Goal: Information Seeking & Learning: Learn about a topic

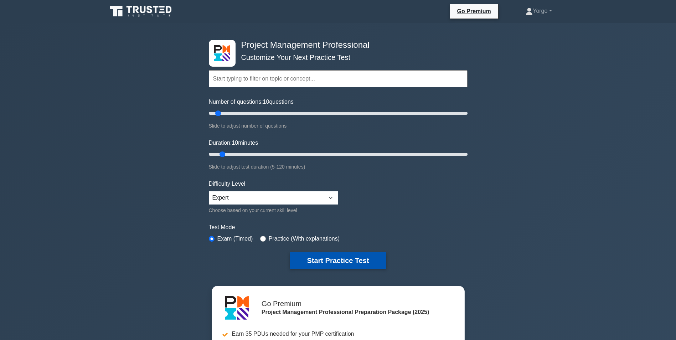
click at [361, 265] on button "Start Practice Test" at bounding box center [338, 260] width 96 height 16
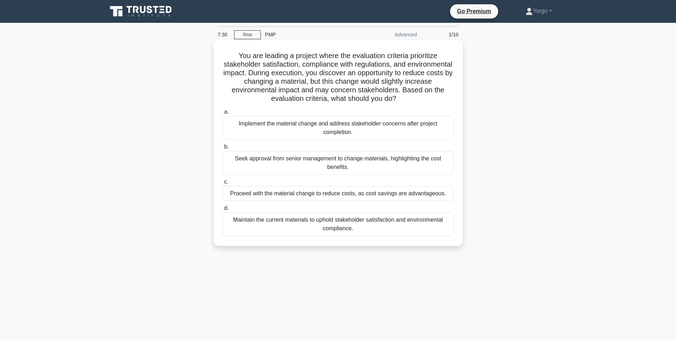
click at [279, 227] on div "Maintain the current materials to uphold stakeholder satisfaction and environme…" at bounding box center [338, 224] width 231 height 24
click at [223, 211] on input "d. Maintain the current materials to uphold stakeholder satisfaction and enviro…" at bounding box center [223, 208] width 0 height 5
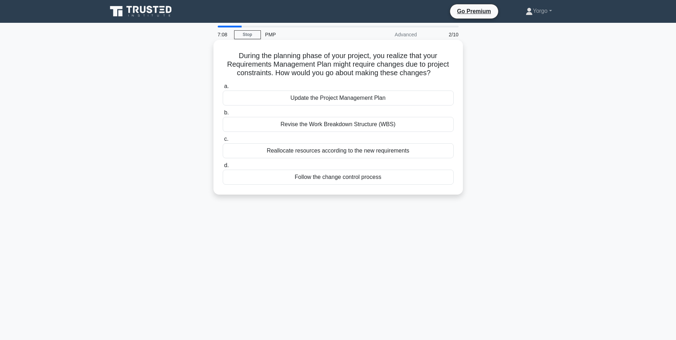
click at [279, 180] on div "Follow the change control process" at bounding box center [338, 177] width 231 height 15
click at [223, 168] on input "d. Follow the change control process" at bounding box center [223, 165] width 0 height 5
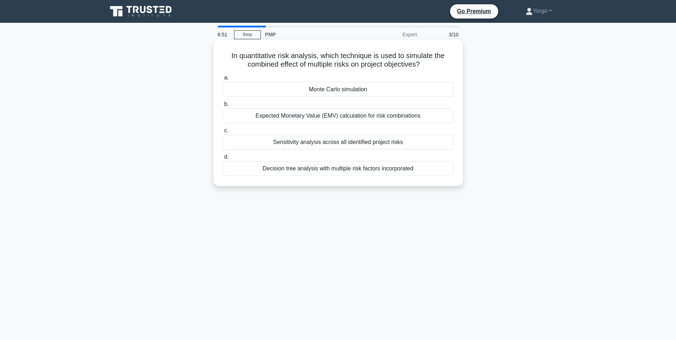
drag, startPoint x: 424, startPoint y: 63, endPoint x: 226, endPoint y: 54, distance: 198.4
click at [226, 54] on h5 "In quantitative risk analysis, which technique is used to simulate the combined…" at bounding box center [338, 60] width 232 height 18
copy h5 "In quantitative risk analysis, which technique is used to simulate the combined…"
click at [293, 87] on div "Monte Carlo simulation" at bounding box center [338, 89] width 231 height 15
click at [223, 80] on input "a. Monte Carlo simulation" at bounding box center [223, 78] width 0 height 5
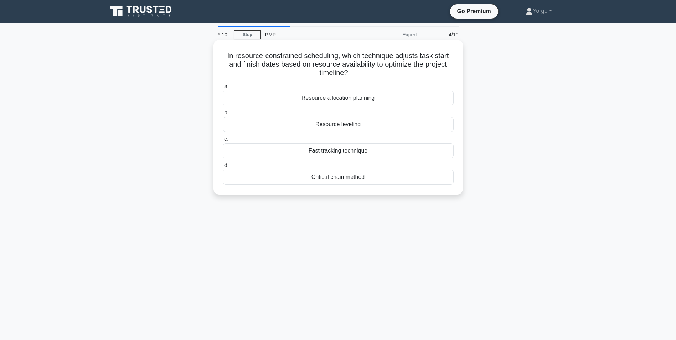
drag, startPoint x: 349, startPoint y: 72, endPoint x: 224, endPoint y: 58, distance: 125.6
click at [224, 58] on h5 "In resource-constrained scheduling, which technique adjusts task start and fini…" at bounding box center [338, 64] width 232 height 26
copy h5 "In resource-constrained scheduling, which technique adjusts task start and fini…"
click at [333, 125] on div "Resource leveling" at bounding box center [338, 124] width 231 height 15
click at [223, 115] on input "b. Resource leveling" at bounding box center [223, 113] width 0 height 5
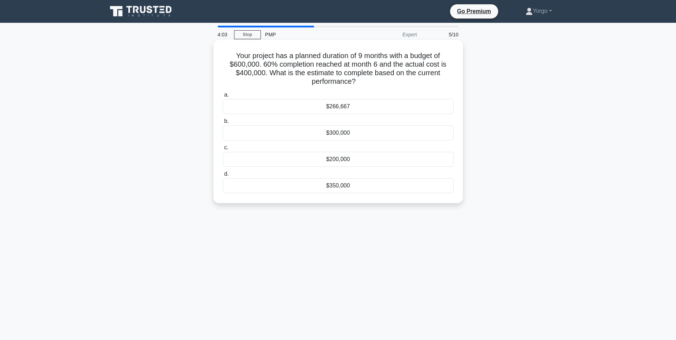
click at [266, 107] on div "$266,667" at bounding box center [338, 106] width 231 height 15
click at [223, 97] on input "a. $266,667" at bounding box center [223, 95] width 0 height 5
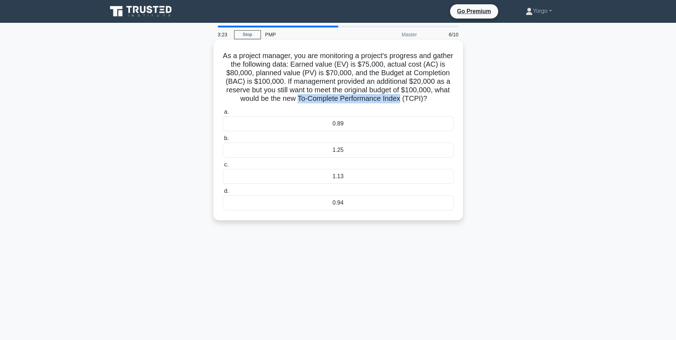
drag, startPoint x: 445, startPoint y: 102, endPoint x: 341, endPoint y: 97, distance: 103.1
click at [341, 97] on h5 "As a project manager, you are monitoring a project's progress and gather the fo…" at bounding box center [338, 77] width 232 height 52
copy h5 "To-Complete Performance Index"
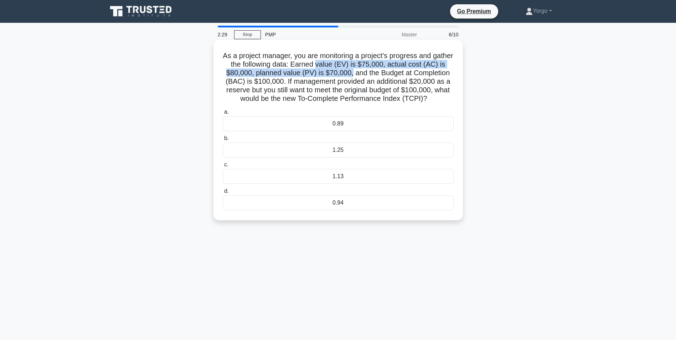
drag, startPoint x: 333, startPoint y: 64, endPoint x: 374, endPoint y: 73, distance: 42.6
click at [374, 73] on h5 "As a project manager, you are monitoring a project's progress and gather the fo…" at bounding box center [338, 77] width 232 height 52
copy h5 "value (EV) is $75,000, actual cost (AC) is $80,000, planned value (PV) is $70,0…"
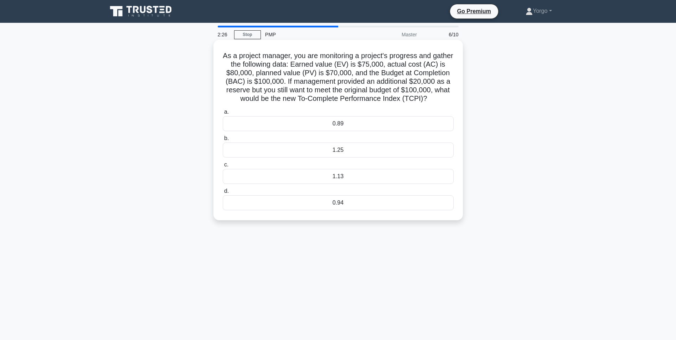
click at [338, 154] on div "1.25" at bounding box center [338, 150] width 231 height 15
click at [223, 141] on input "b. 1.25" at bounding box center [223, 138] width 0 height 5
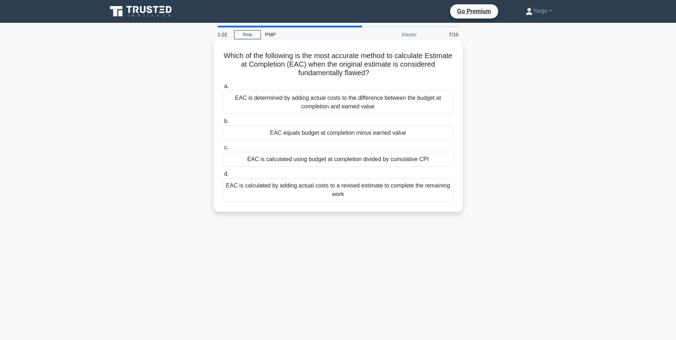
click at [364, 188] on div "EAC is calculated by adding actual costs to a revised estimate to complete the …" at bounding box center [338, 190] width 231 height 24
click at [223, 176] on input "d. EAC is calculated by adding actual costs to a revised estimate to complete t…" at bounding box center [223, 174] width 0 height 5
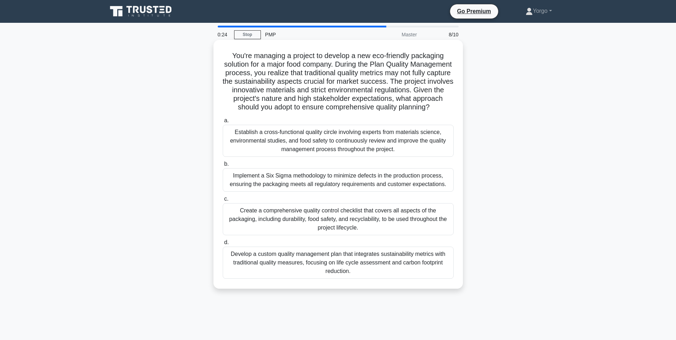
click at [317, 273] on div "Develop a custom quality management plan that integrates sustainability metrics…" at bounding box center [338, 263] width 231 height 32
click at [223, 245] on input "d. Develop a custom quality management plan that integrates sustainability metr…" at bounding box center [223, 242] width 0 height 5
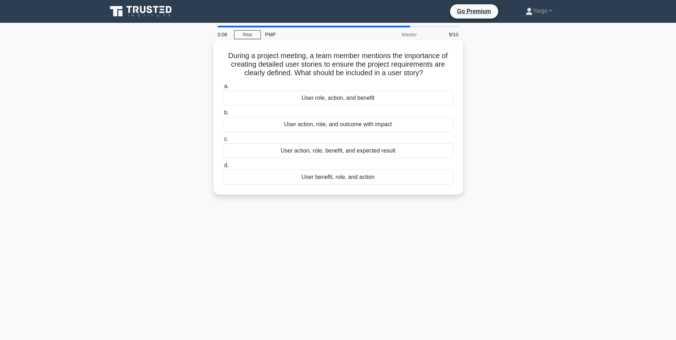
click at [361, 153] on div "User action, role, benefit, and expected result" at bounding box center [338, 150] width 231 height 15
click at [223, 142] on input "c. User action, role, benefit, and expected result" at bounding box center [223, 139] width 0 height 5
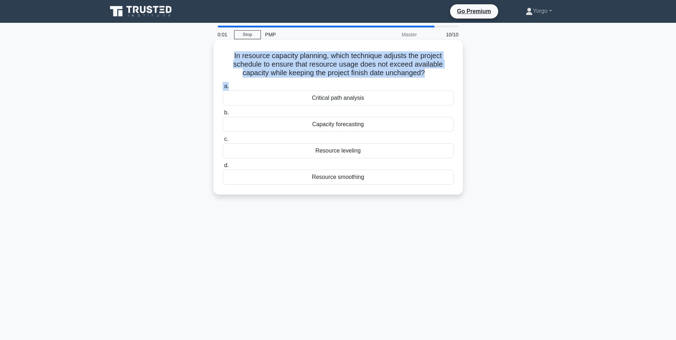
drag, startPoint x: 351, startPoint y: 84, endPoint x: 224, endPoint y: 60, distance: 129.5
click at [224, 60] on div "In resource capacity planning, which technique adjusts the project schedule to …" at bounding box center [338, 117] width 244 height 149
copy div "In resource capacity planning, which technique adjusts the project schedule to …"
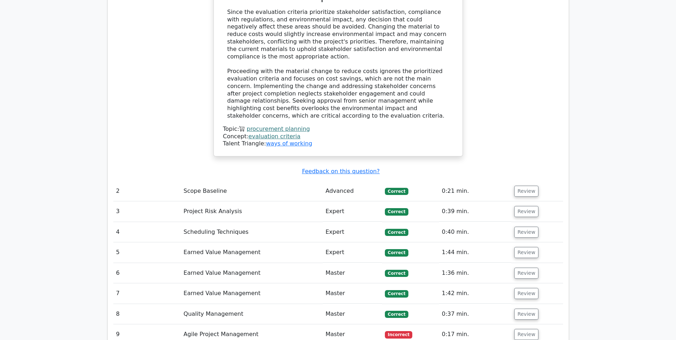
scroll to position [858, 0]
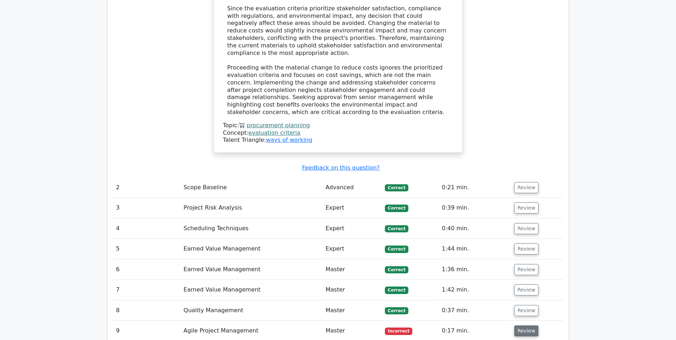
click at [527, 325] on button "Review" at bounding box center [526, 330] width 24 height 11
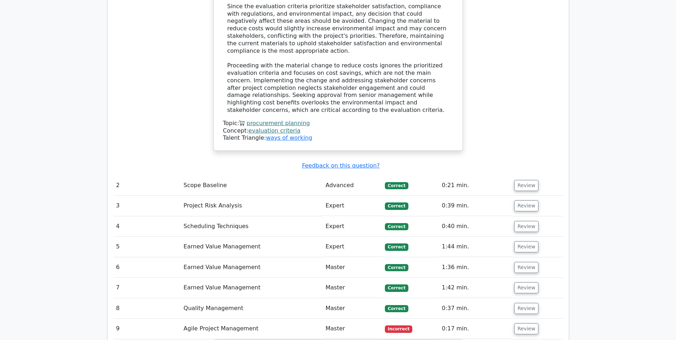
scroll to position [525, 0]
